Goal: Task Accomplishment & Management: Manage account settings

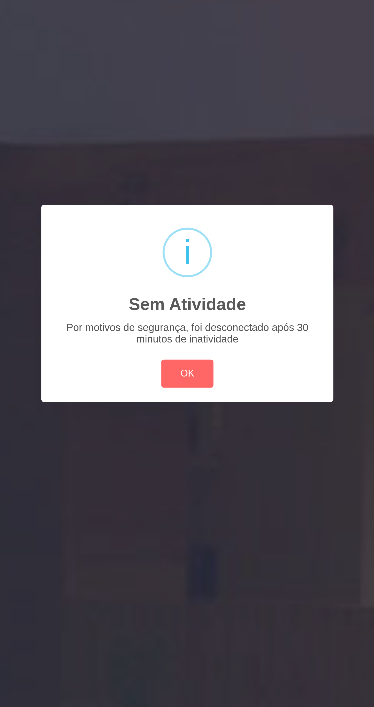
click at [187, 385] on button "OK" at bounding box center [187, 380] width 21 height 11
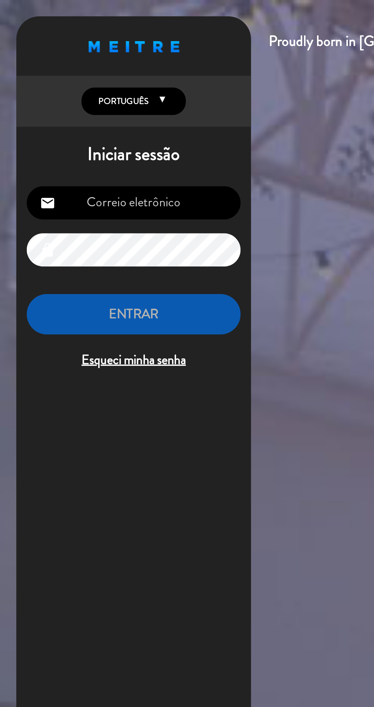
click at [67, 82] on input "email" at bounding box center [52, 79] width 84 height 13
type input "[EMAIL_ADDRESS][DOMAIN_NAME]"
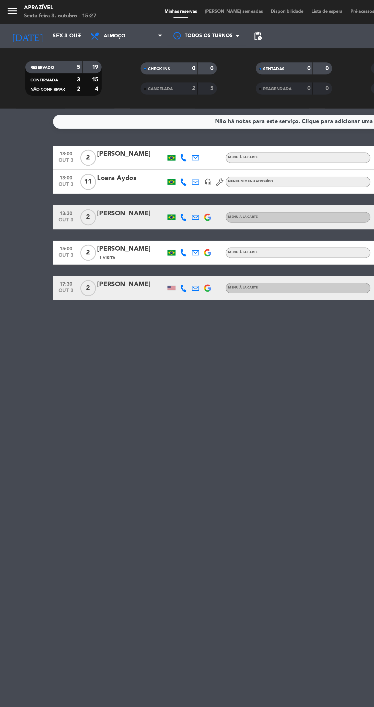
click at [31, 25] on input "Sex 3 out" at bounding box center [54, 22] width 46 height 9
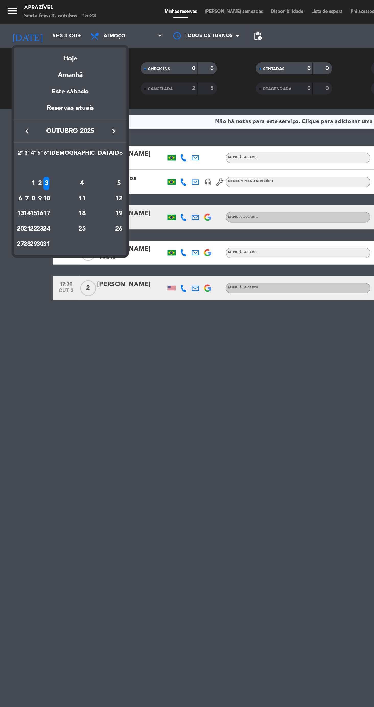
click at [68, 28] on div "semana próxima esta semana semana anterior mesma semana do ano anterior Hoje Am…" at bounding box center [45, 95] width 72 height 135
click at [82, 25] on div at bounding box center [187, 353] width 374 height 707
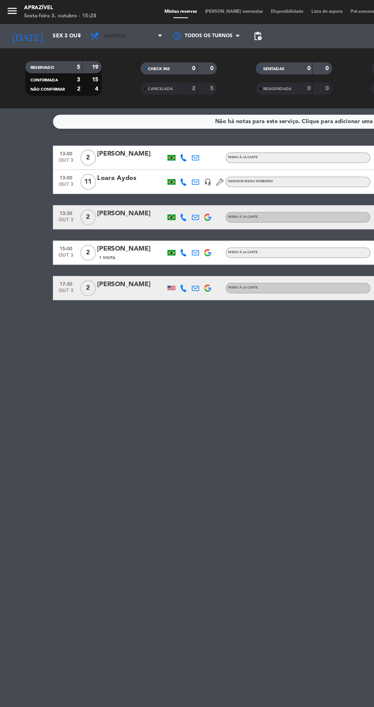
click at [79, 24] on span "Almoço" at bounding box center [73, 23] width 14 height 4
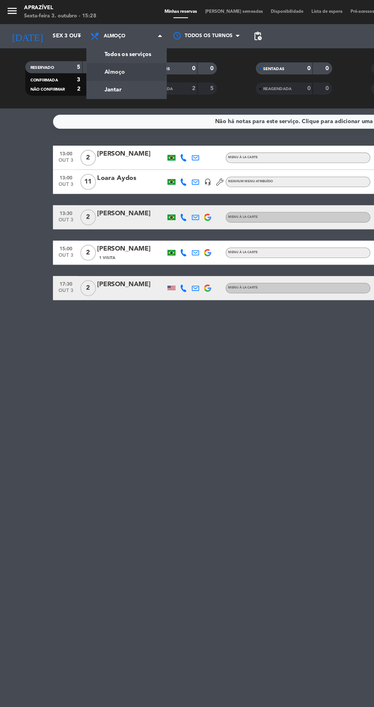
click at [69, 58] on div "menu Aprazível Sexta-feira 3. outubro - 15:28 Minhas reservas Mesas semeadas Di…" at bounding box center [187, 34] width 374 height 69
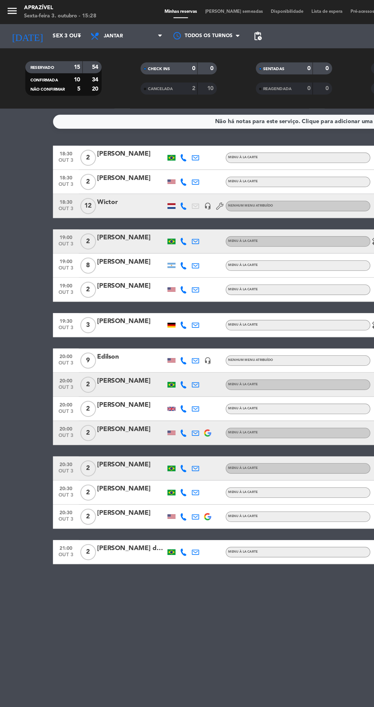
click at [117, 132] on icon at bounding box center [117, 131] width 5 height 5
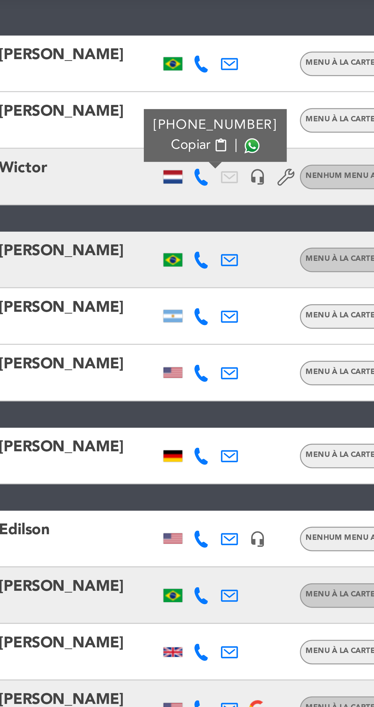
click at [129, 123] on span at bounding box center [131, 122] width 4 height 4
